Goal: Information Seeking & Learning: Learn about a topic

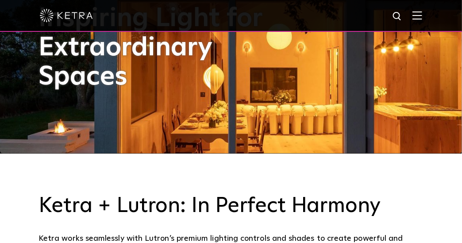
scroll to position [89, 0]
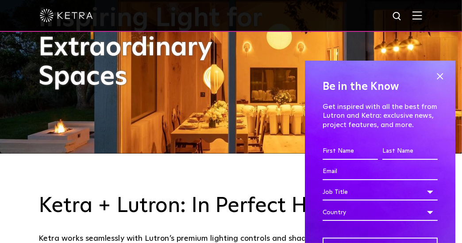
click at [422, 17] on img at bounding box center [418, 15] width 10 height 8
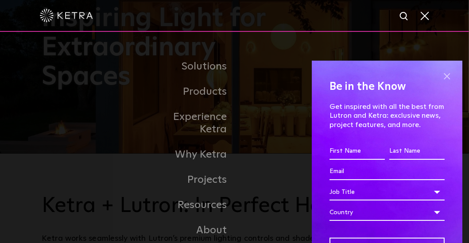
click at [440, 76] on span at bounding box center [446, 75] width 13 height 13
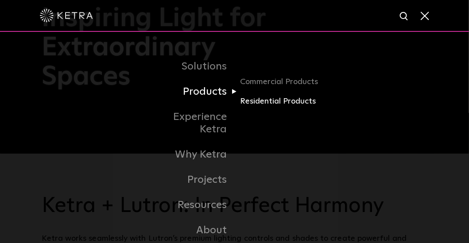
click at [274, 102] on link "Residential Products" at bounding box center [282, 101] width 85 height 13
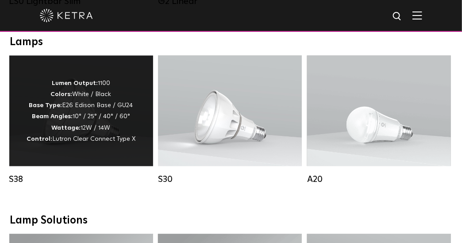
scroll to position [495, 0]
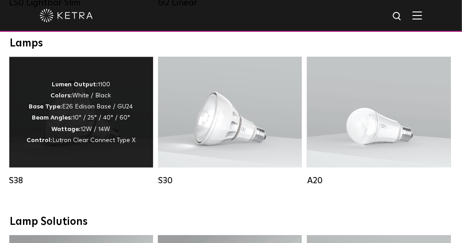
click at [127, 97] on p "Lumen Output: 1100 Colors: White / Black Base Type: E26 Edison Base / GU24 Beam…" at bounding box center [81, 113] width 109 height 67
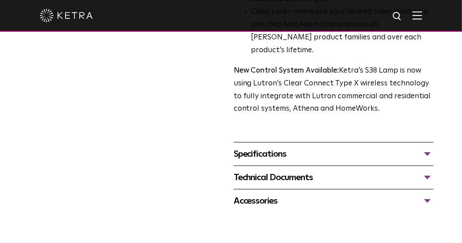
scroll to position [303, 0]
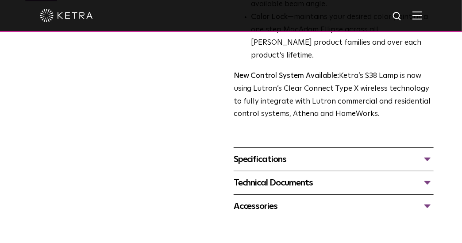
click at [426, 152] on div "Specifications" at bounding box center [334, 159] width 200 height 14
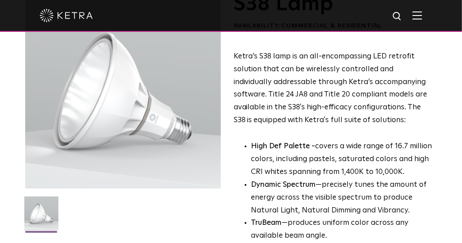
scroll to position [52, 0]
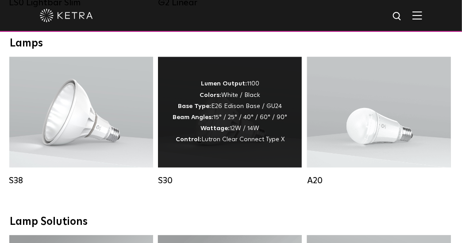
click at [254, 117] on div "Lumen Output: 1100 Colors: White / Black Base Type: E26 Edison Base / GU24 Beam…" at bounding box center [230, 112] width 115 height 67
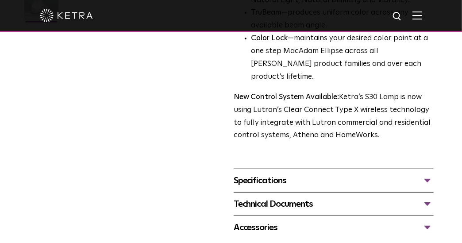
scroll to position [295, 0]
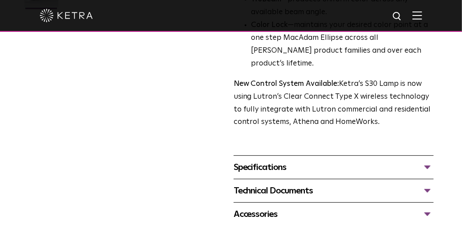
click at [324, 160] on div "Specifications" at bounding box center [334, 167] width 200 height 14
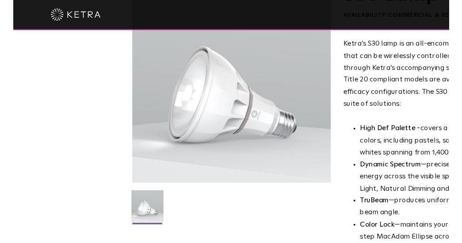
scroll to position [81, 0]
